Goal: Check status: Check status

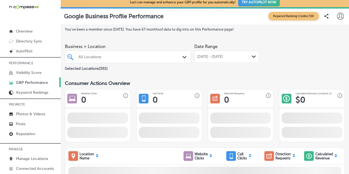
scroll to position [4, 0]
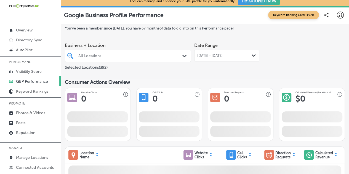
click at [38, 155] on p "Manage Locations" at bounding box center [32, 157] width 32 height 5
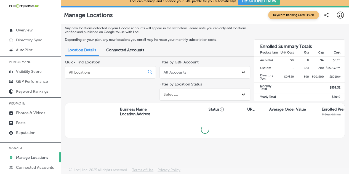
click at [91, 71] on input at bounding box center [105, 72] width 75 height 5
paste input "Tropic Air"
type input "Tropic Air"
click at [30, 132] on p "Reputation" at bounding box center [25, 132] width 19 height 5
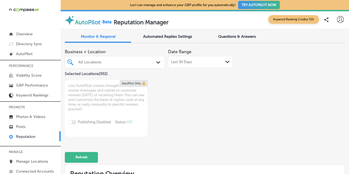
click at [116, 56] on div "All Locations Path Created with Sketch." at bounding box center [115, 62] width 100 height 12
click at [128, 63] on div "All Locations" at bounding box center [117, 62] width 78 height 5
click at [153, 64] on div "All Locations Path Created with Sketch." at bounding box center [114, 61] width 99 height 7
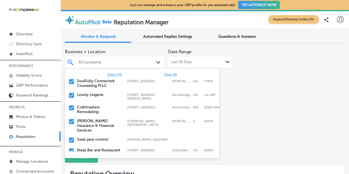
click at [166, 74] on span "Clear All" at bounding box center [170, 75] width 13 height 4
type textarea "x"
paste input "Tropic Air"
type input "Tropic Air"
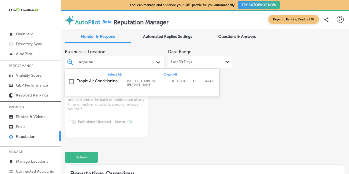
click at [84, 83] on label "Tropic Air Conditioning" at bounding box center [99, 81] width 45 height 5
type textarea "x"
type input "Tropic Air"
click at [239, 109] on div "Business + Location option 1342 whitfield ave, selected. option 1342 whitfield …" at bounding box center [205, 91] width 280 height 90
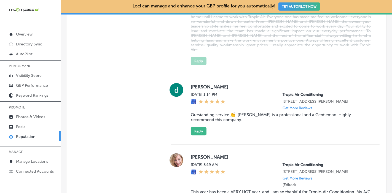
type textarea "x"
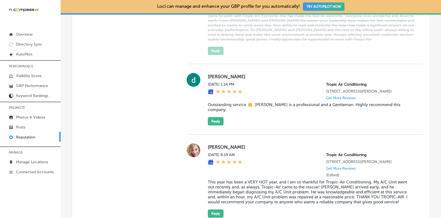
scroll to position [628, 0]
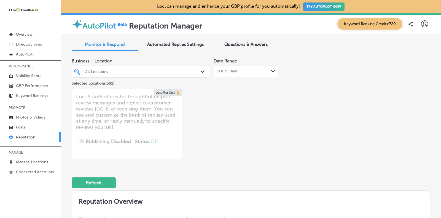
click at [147, 71] on div "All Locations" at bounding box center [143, 71] width 116 height 5
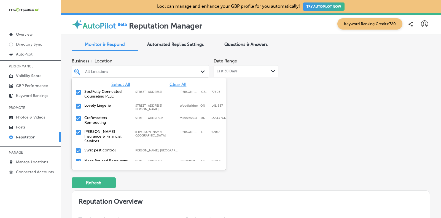
drag, startPoint x: 175, startPoint y: 81, endPoint x: 174, endPoint y: 72, distance: 9.2
click at [176, 82] on span "Clear All" at bounding box center [178, 84] width 17 height 5
type textarea "x"
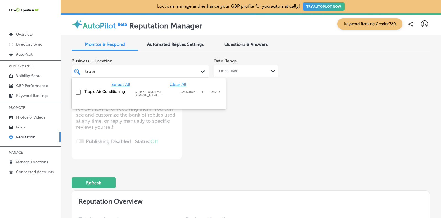
type input "tropic"
click at [153, 92] on label "[STREET_ADDRESS][PERSON_NAME]" at bounding box center [156, 93] width 42 height 7
type textarea "x"
type input "tropic"
click at [255, 140] on div "Business + Location option [STREET_ADDRESS][PERSON_NAME]. [STREET_ADDRESS][PERS…" at bounding box center [179, 107] width 215 height 104
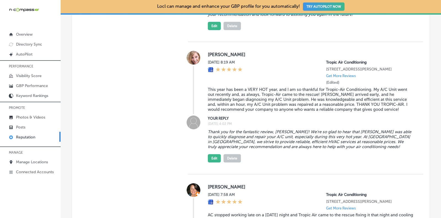
scroll to position [759, 0]
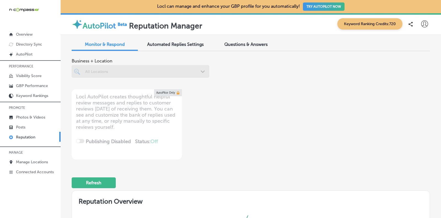
type textarea "x"
